Goal: Task Accomplishment & Management: Use online tool/utility

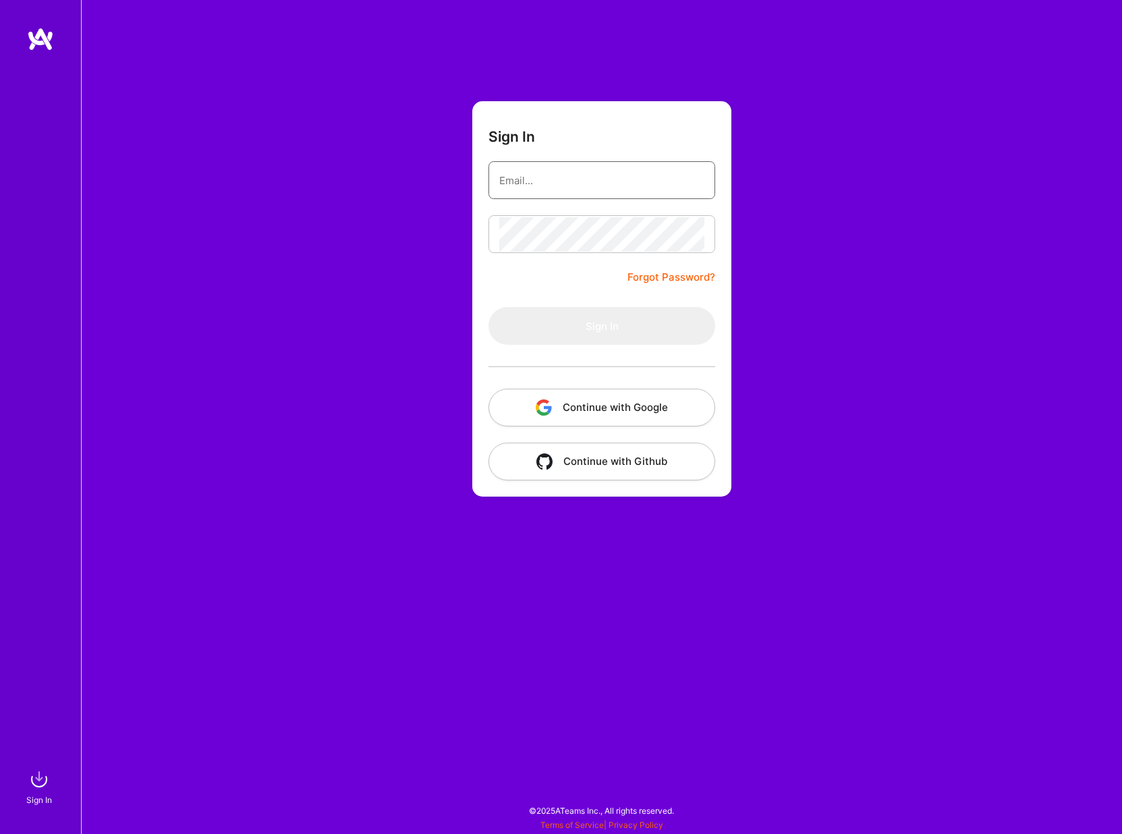
type input "[EMAIL_ADDRESS][DOMAIN_NAME]"
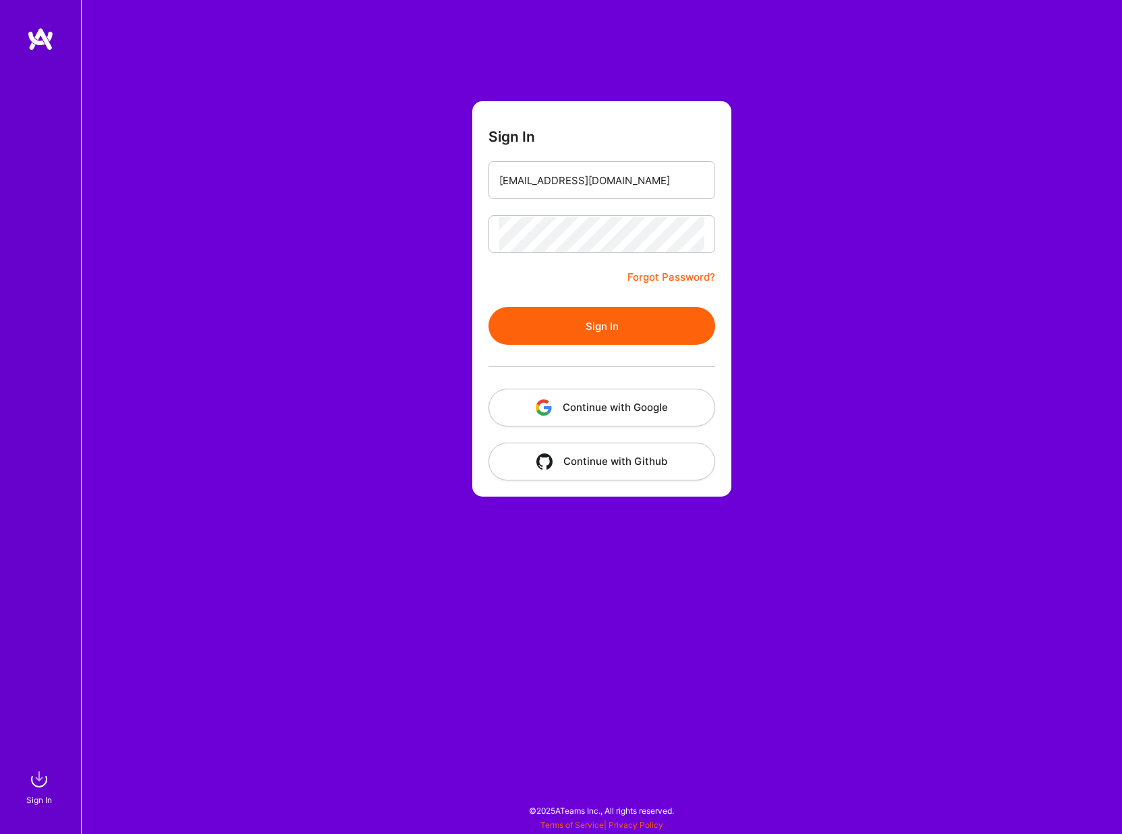
click at [580, 346] on div at bounding box center [602, 367] width 227 height 44
click at [583, 321] on button "Sign In" at bounding box center [602, 326] width 227 height 38
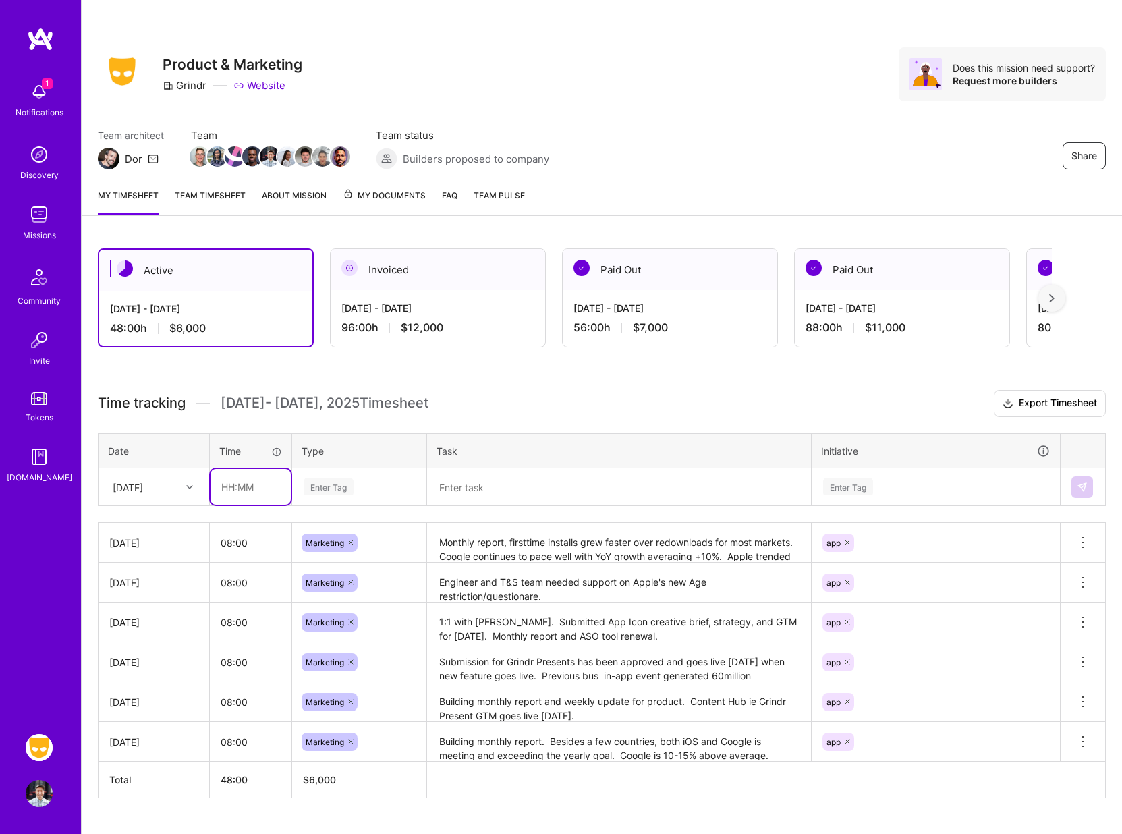
click at [239, 489] on input "text" at bounding box center [251, 487] width 80 height 36
click at [258, 501] on input "8:00" at bounding box center [251, 487] width 80 height 36
type input "8"
click at [237, 484] on input "text" at bounding box center [251, 487] width 80 height 36
type input "08:00"
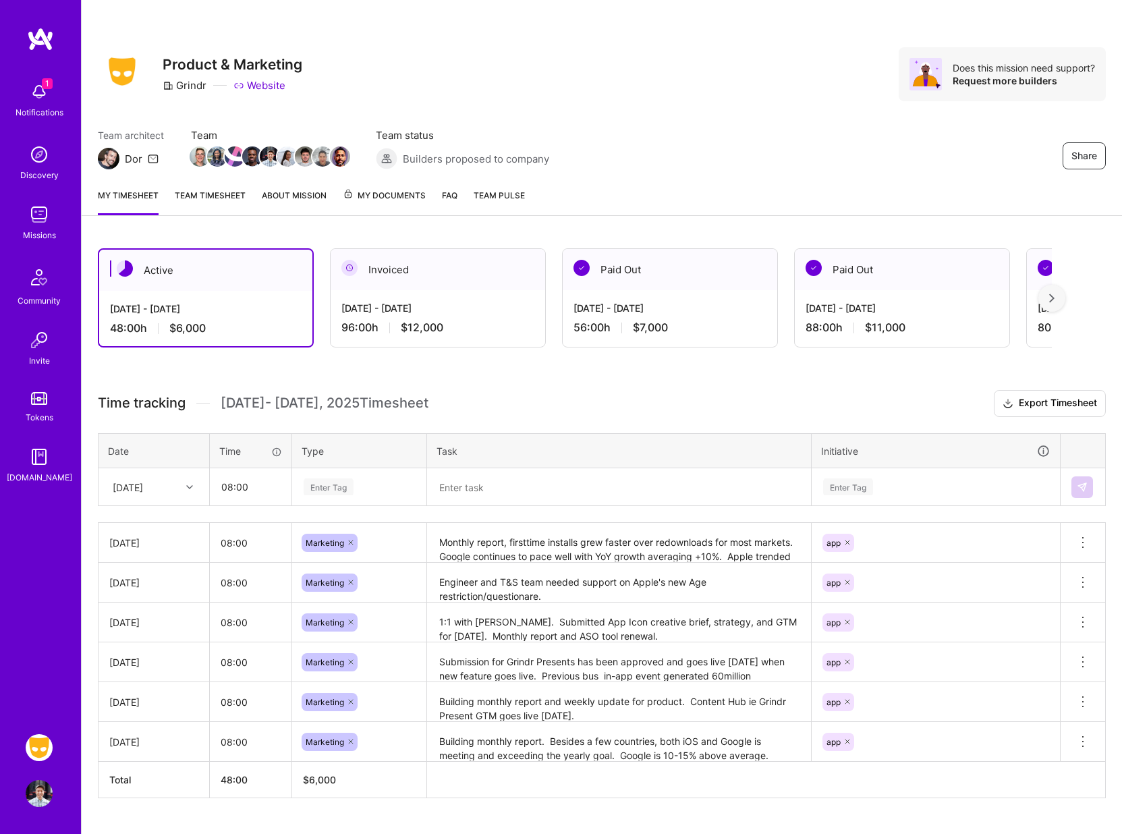
click at [322, 486] on div "Enter Tag" at bounding box center [329, 486] width 50 height 21
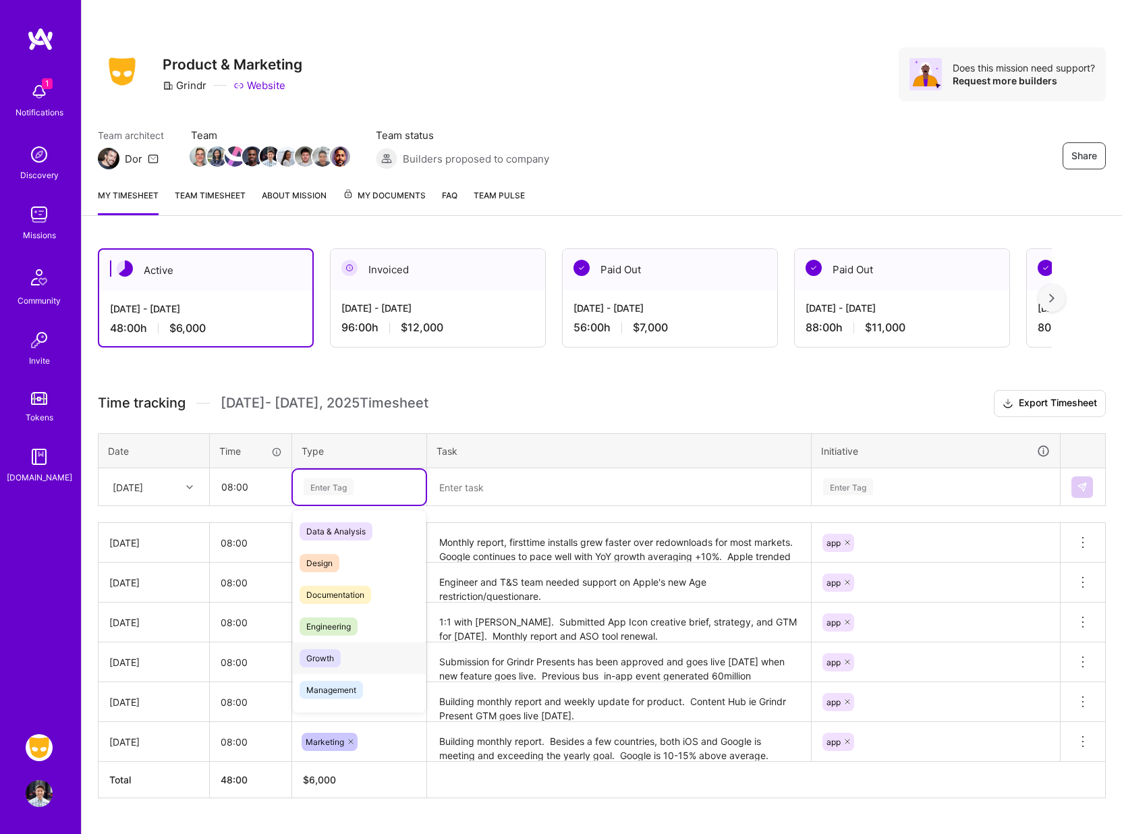
scroll to position [20, 0]
click at [325, 699] on span "Marketing" at bounding box center [326, 702] width 52 height 18
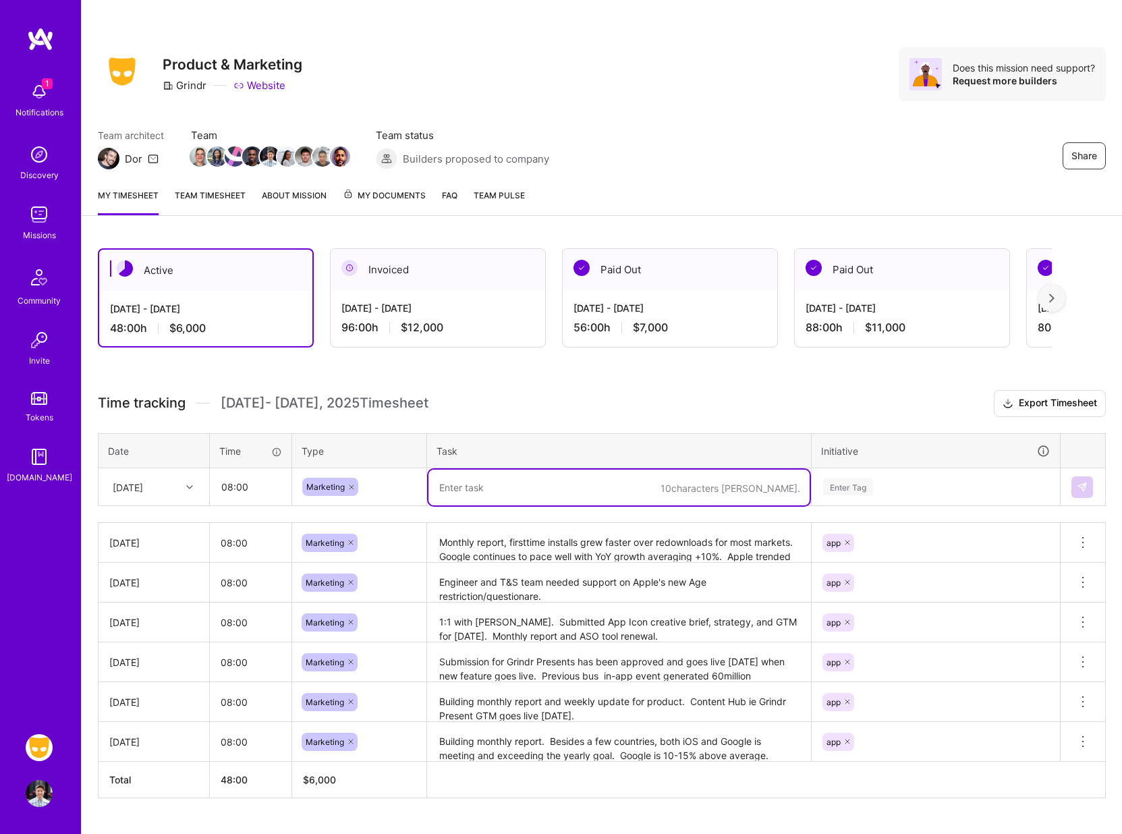
click at [483, 490] on textarea at bounding box center [619, 488] width 381 height 36
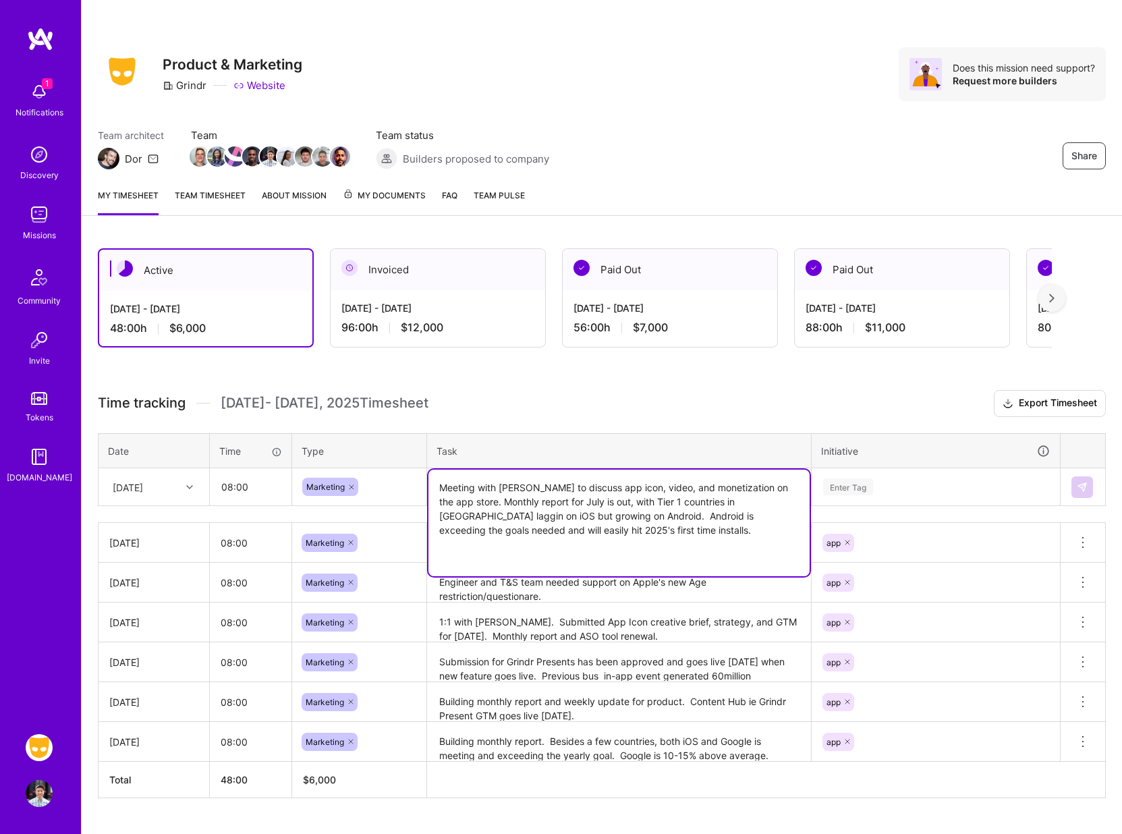
type textarea "Meeting with [PERSON_NAME] to discuss app icon, video, and monetization on the …"
click at [875, 479] on div "Enter Tag" at bounding box center [936, 487] width 228 height 17
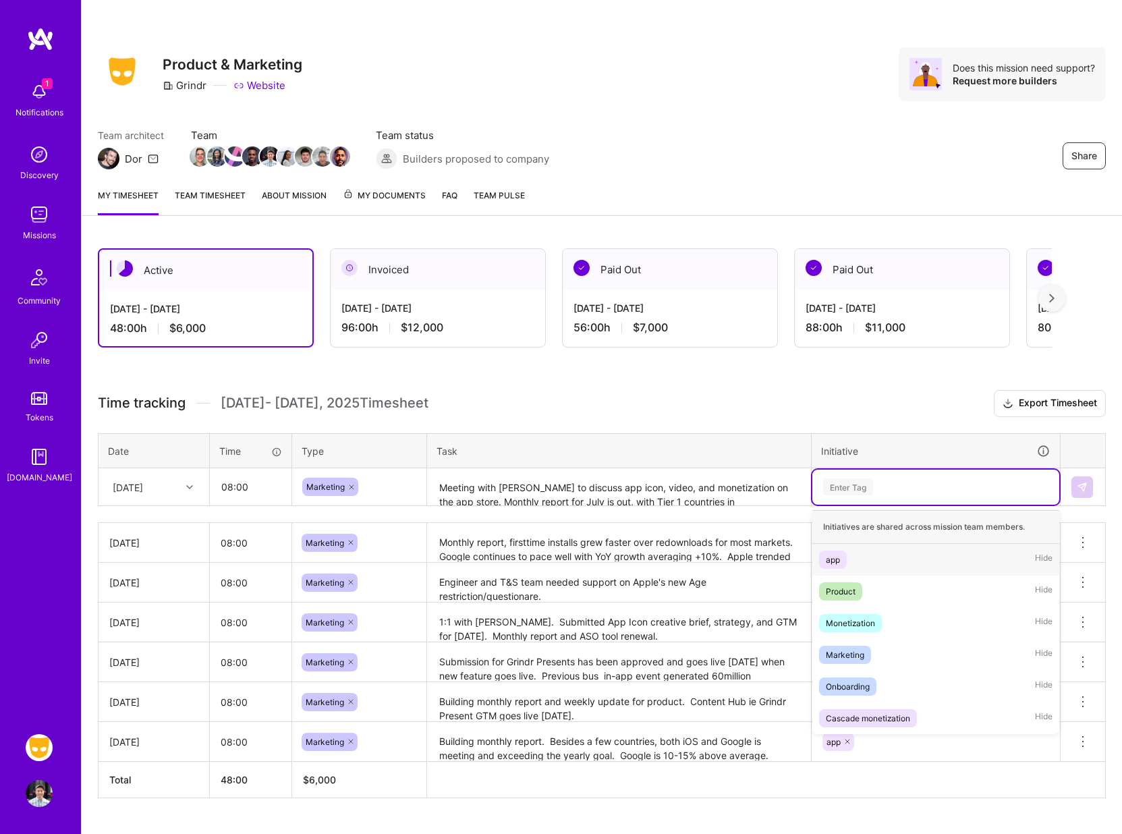
click at [833, 556] on div "app" at bounding box center [833, 560] width 14 height 14
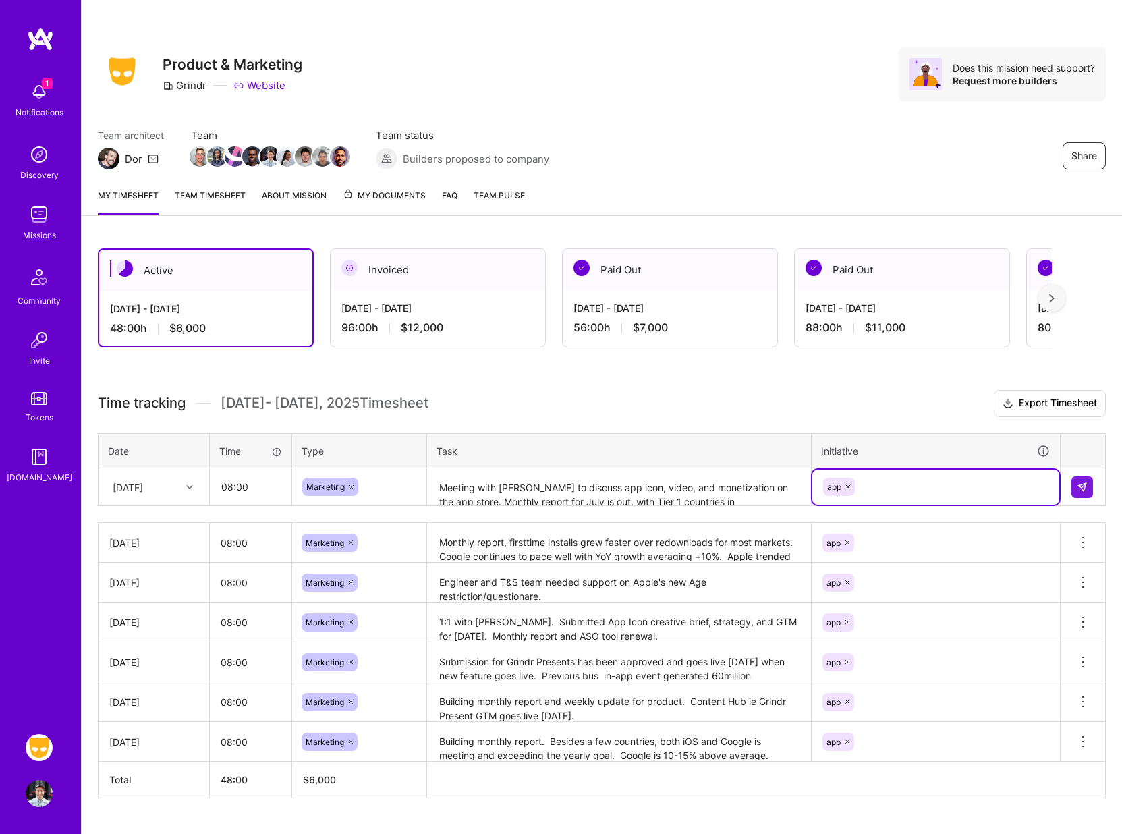
click at [645, 485] on textarea "Meeting with [PERSON_NAME] to discuss app icon, video, and monetization on the …" at bounding box center [619, 488] width 381 height 36
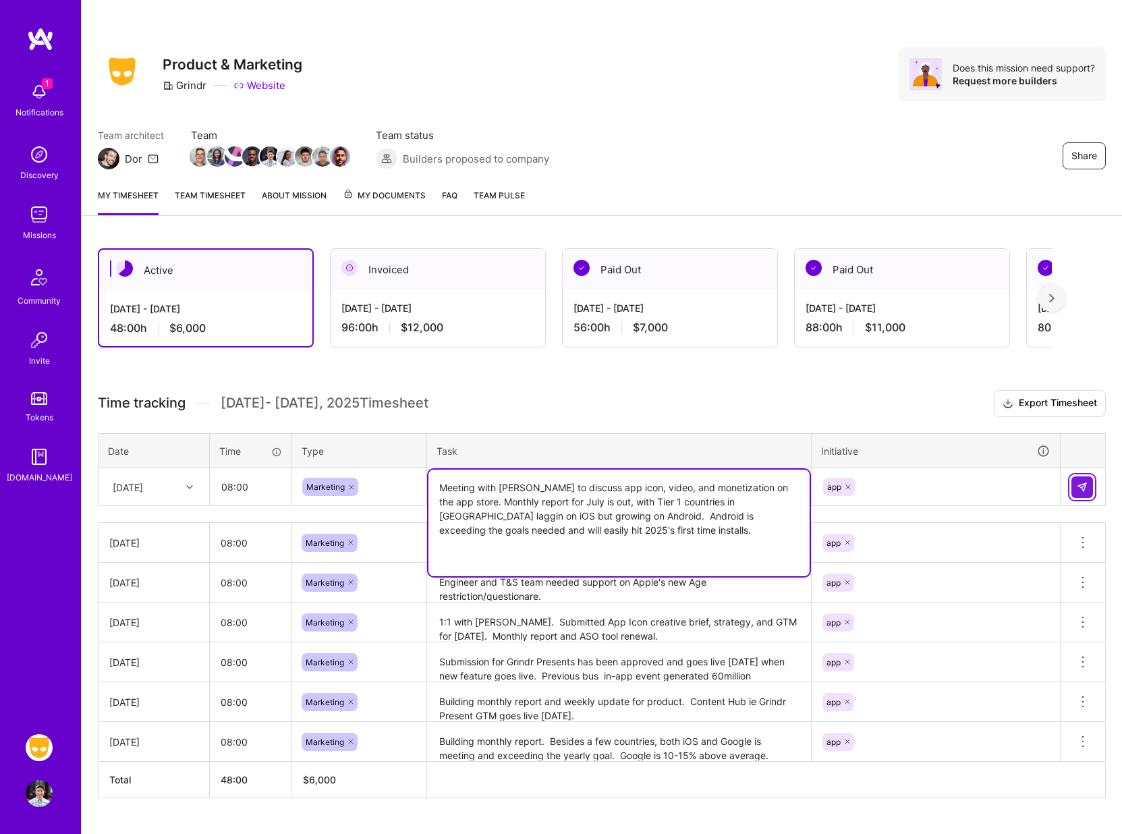
click at [1085, 481] on button at bounding box center [1083, 487] width 22 height 22
